Goal: Task Accomplishment & Management: Manage account settings

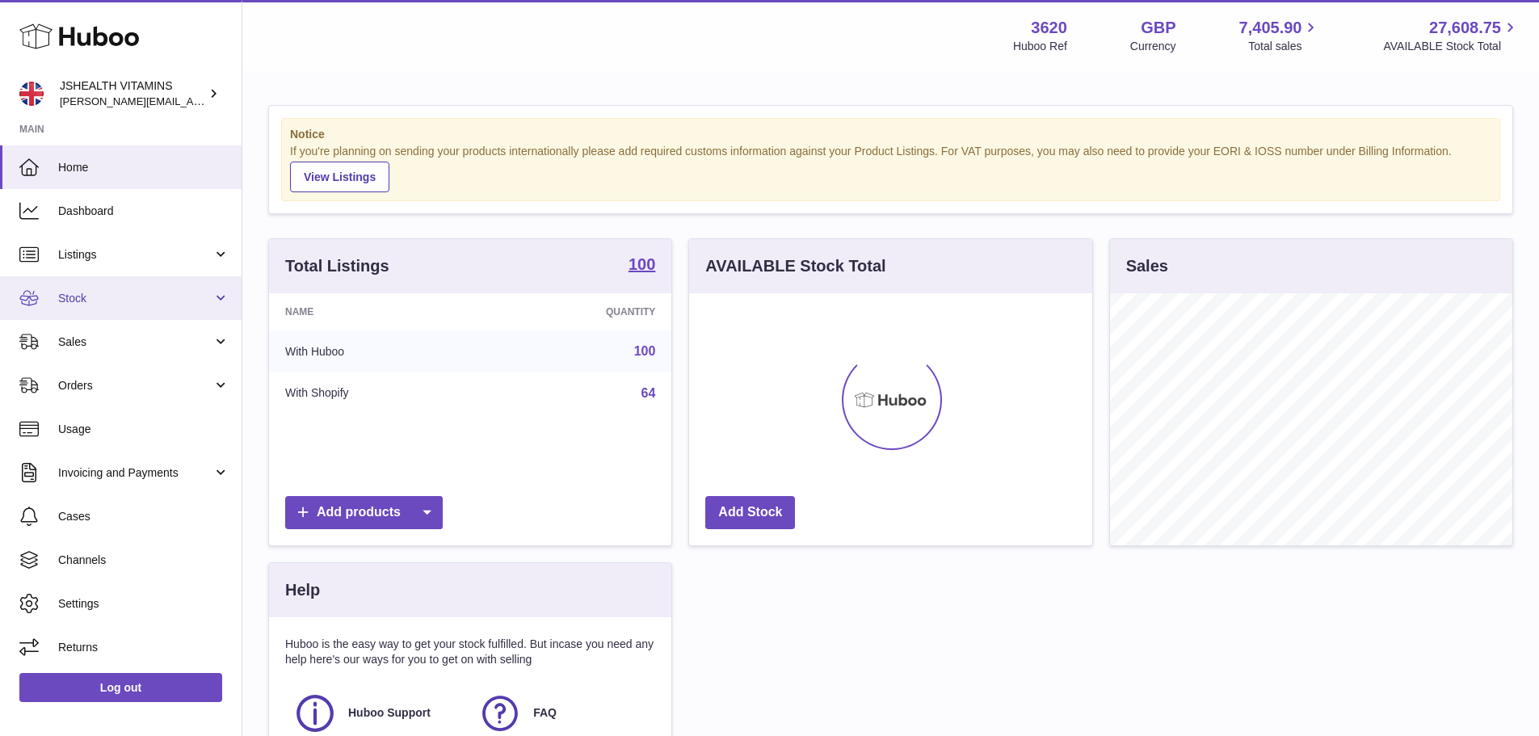
scroll to position [252, 403]
click at [139, 295] on span "Stock" at bounding box center [135, 298] width 154 height 15
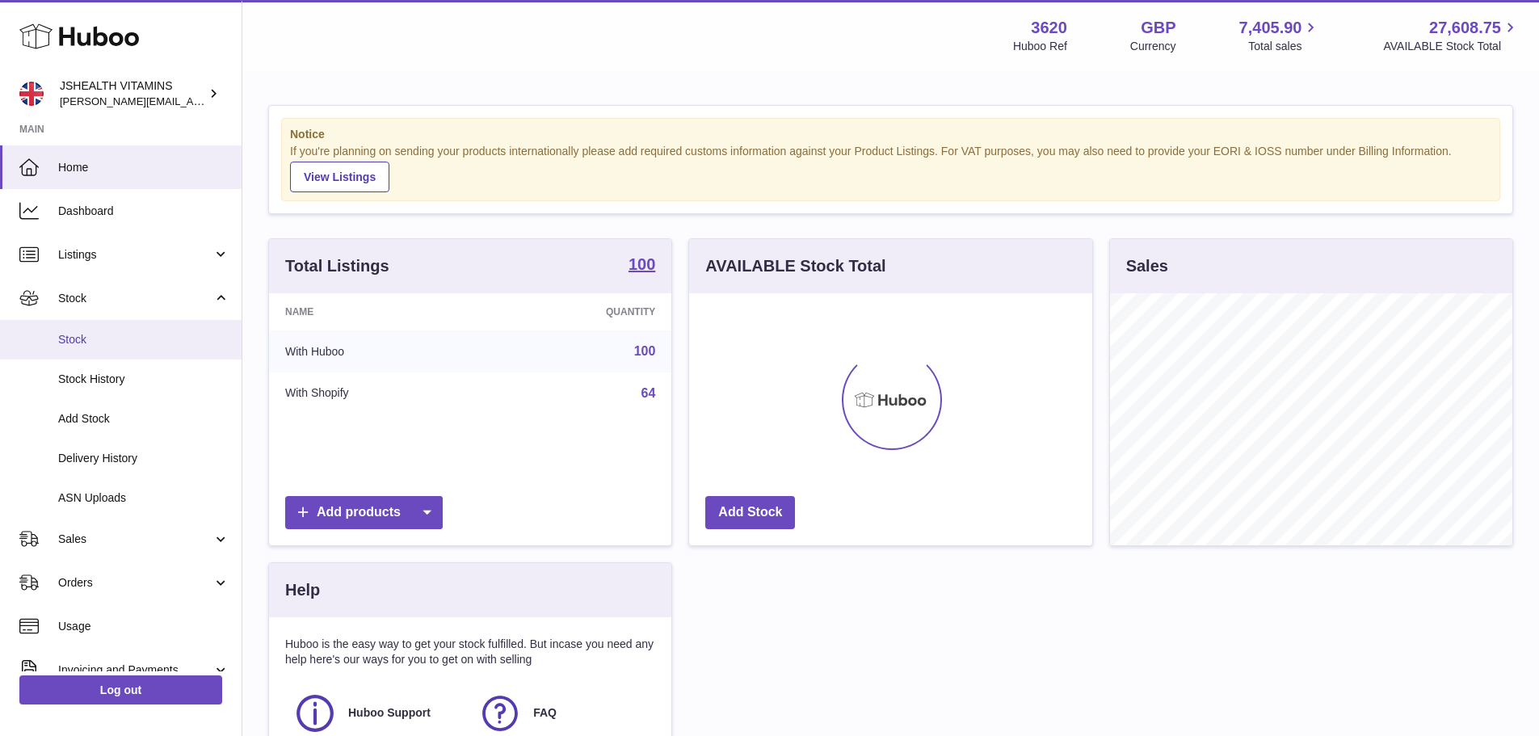
click at [117, 341] on span "Stock" at bounding box center [143, 339] width 171 height 15
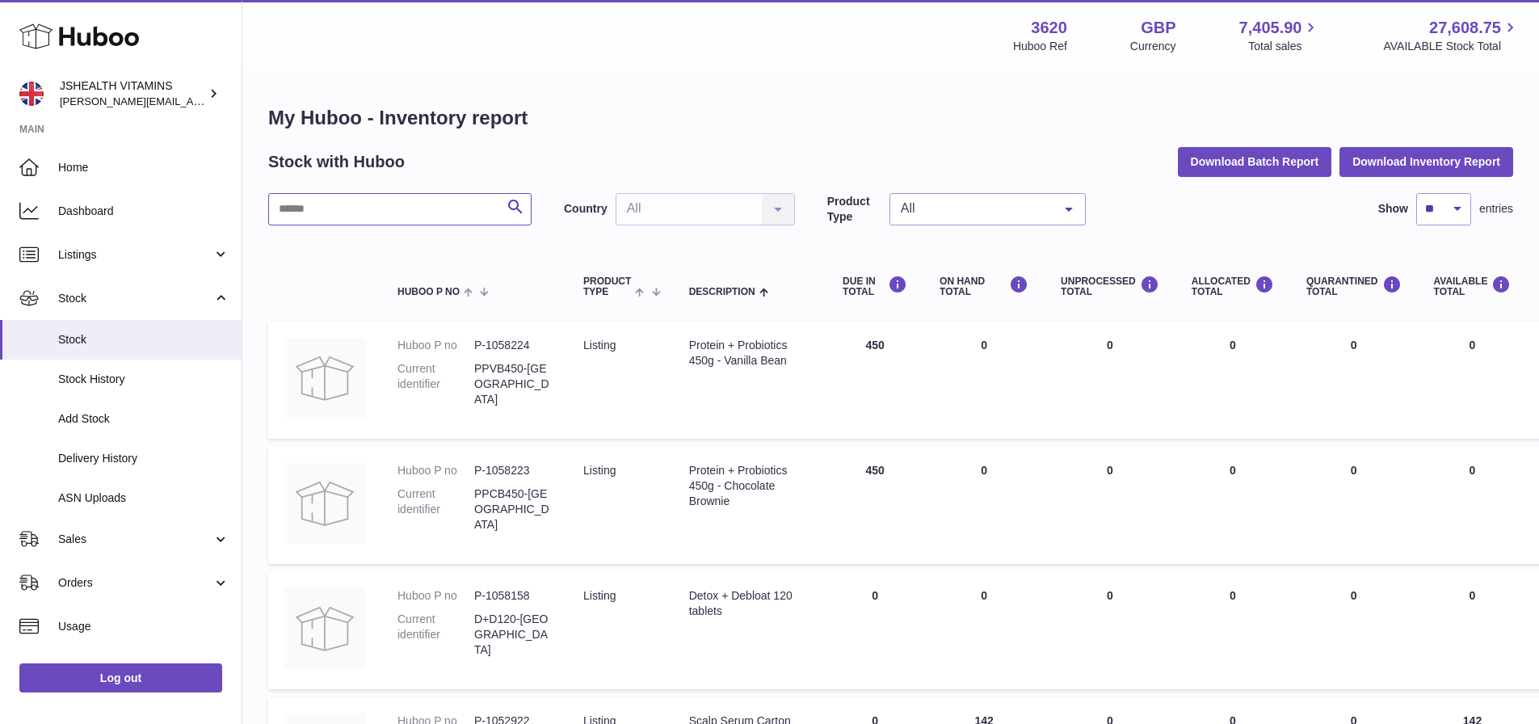
click at [332, 213] on input "text" at bounding box center [399, 209] width 263 height 32
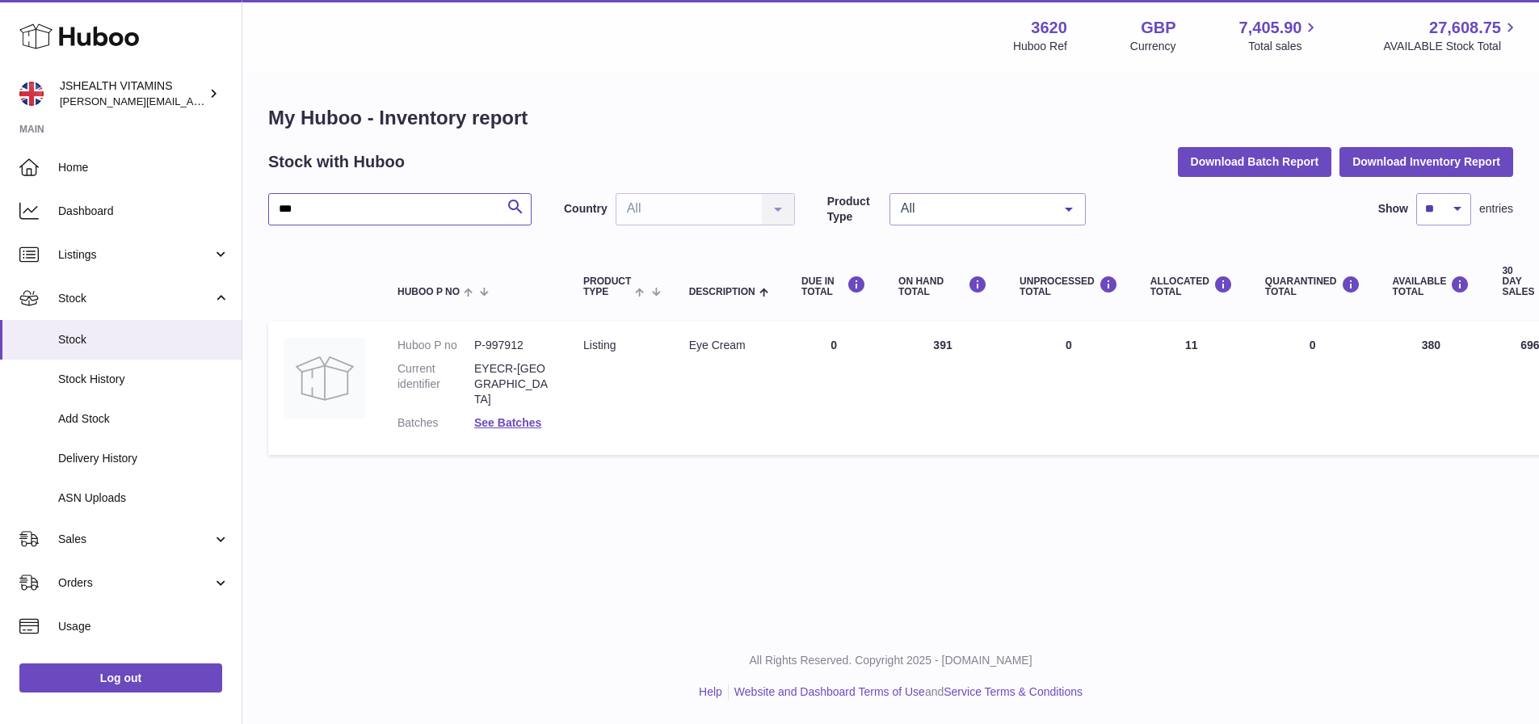
type input "***"
click at [125, 688] on link "Log out" at bounding box center [120, 677] width 203 height 29
